Goal: Task Accomplishment & Management: Manage account settings

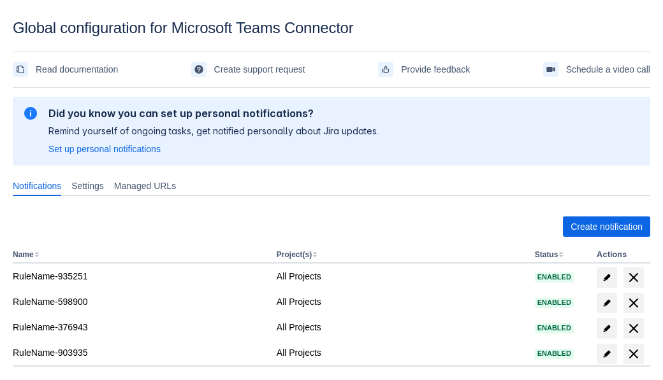
click at [606, 227] on span "Create notification" at bounding box center [606, 227] width 72 height 20
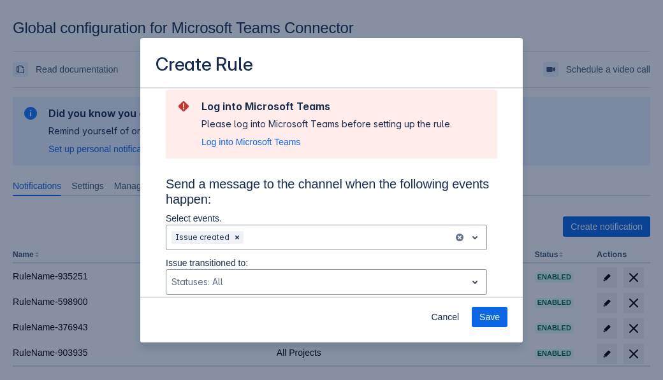
type input "RuleName-888623New Rule (5)"
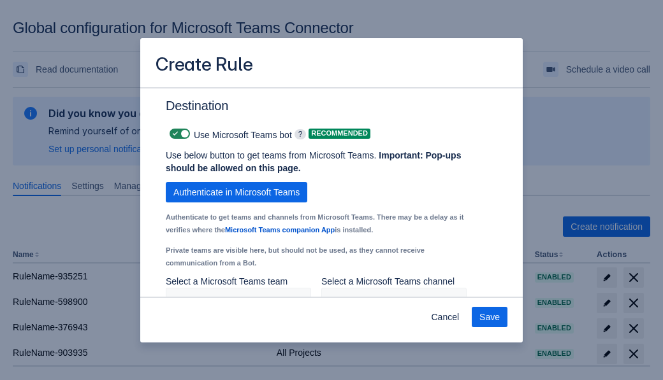
click at [236, 182] on span "Authenticate in Microsoft Teams" at bounding box center [236, 192] width 126 height 20
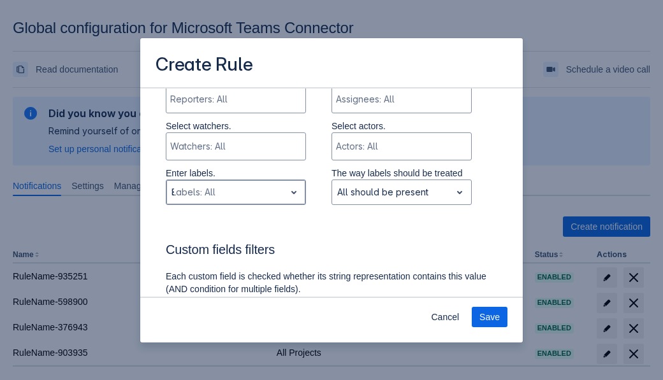
type input "888623_label"
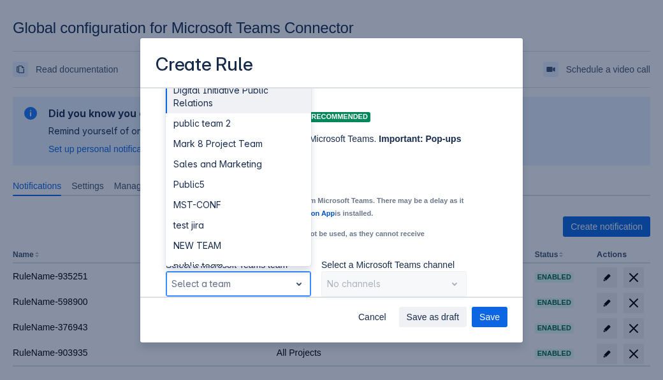
click at [238, 317] on div "Public4" at bounding box center [238, 327] width 145 height 20
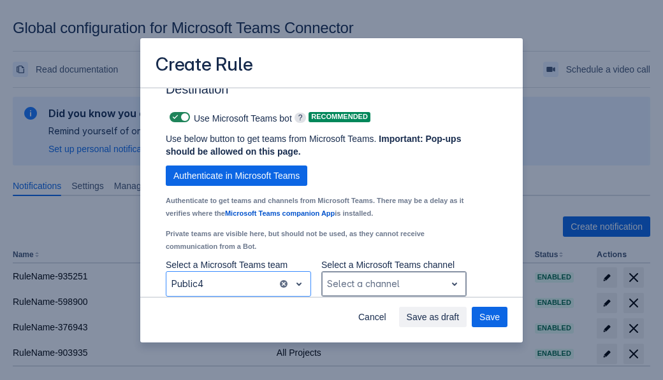
click at [393, 284] on div "Scrollable content" at bounding box center [383, 284] width 113 height 15
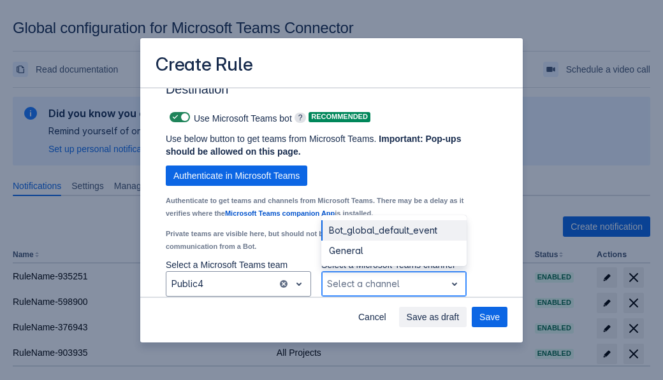
click at [393, 231] on div "Bot_global_default_event" at bounding box center [393, 230] width 145 height 20
click at [459, 317] on span "Save as draft" at bounding box center [433, 317] width 53 height 20
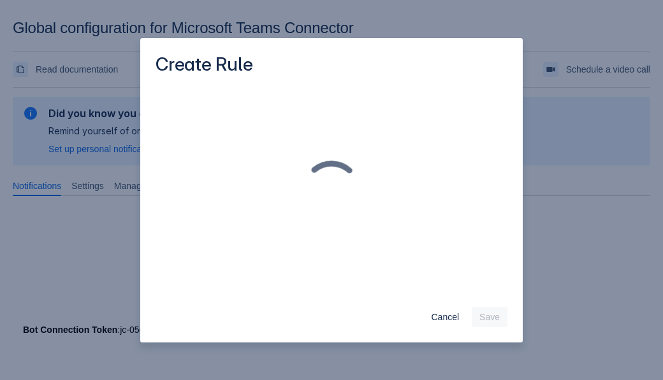
scroll to position [0, 0]
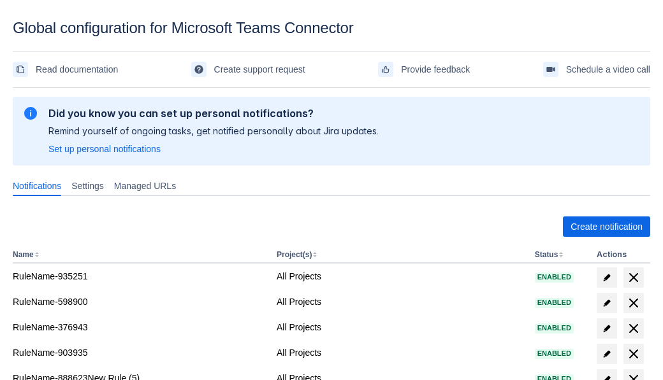
click at [633, 372] on span "delete" at bounding box center [633, 379] width 15 height 15
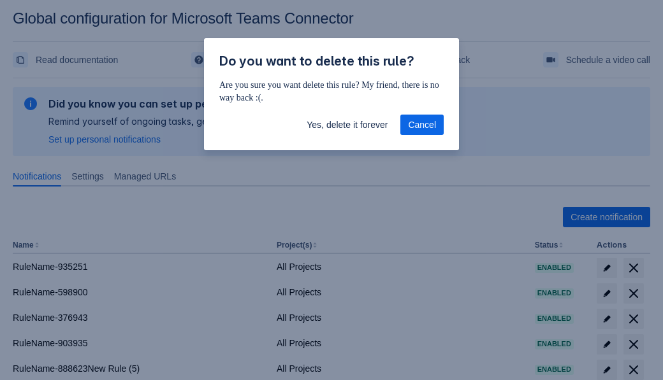
click at [347, 125] on span "Yes, delete it forever" at bounding box center [347, 125] width 81 height 20
